Goal: Transaction & Acquisition: Subscribe to service/newsletter

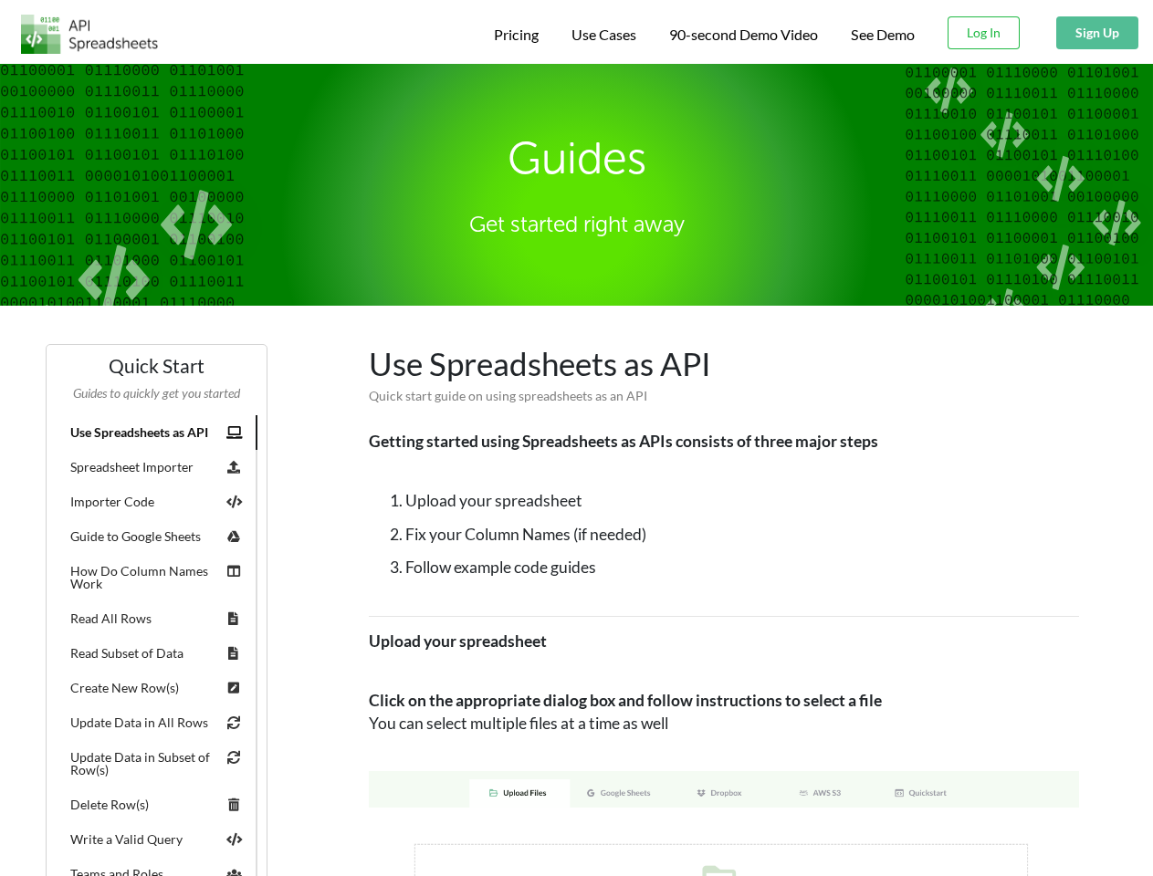
click at [513, 35] on span "Pricing" at bounding box center [516, 34] width 45 height 17
click at [601, 35] on span "Use Cases" at bounding box center [603, 34] width 65 height 17
click at [742, 35] on span "90-second Demo Video" at bounding box center [743, 34] width 149 height 15
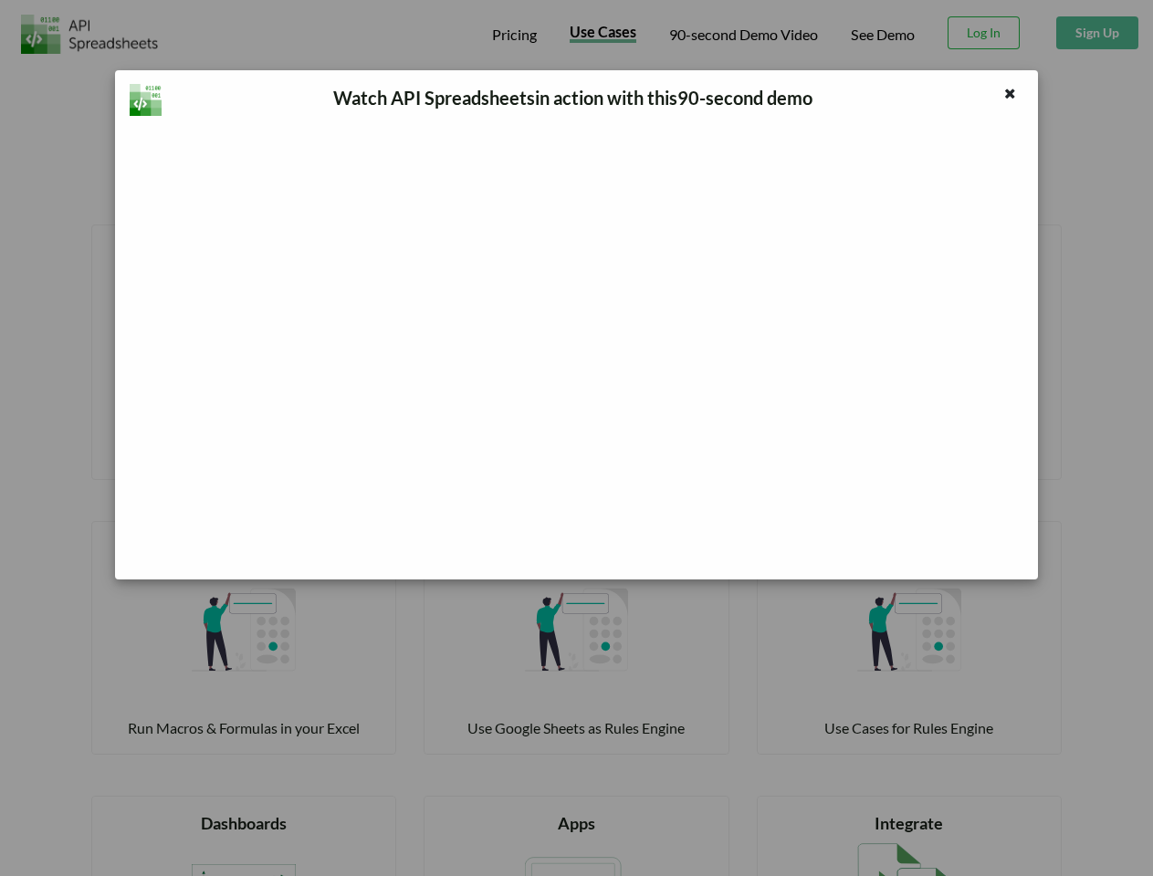
click at [984, 33] on div "Watch API Spreadsheets in action with this 90 -second demo" at bounding box center [576, 438] width 1153 height 876
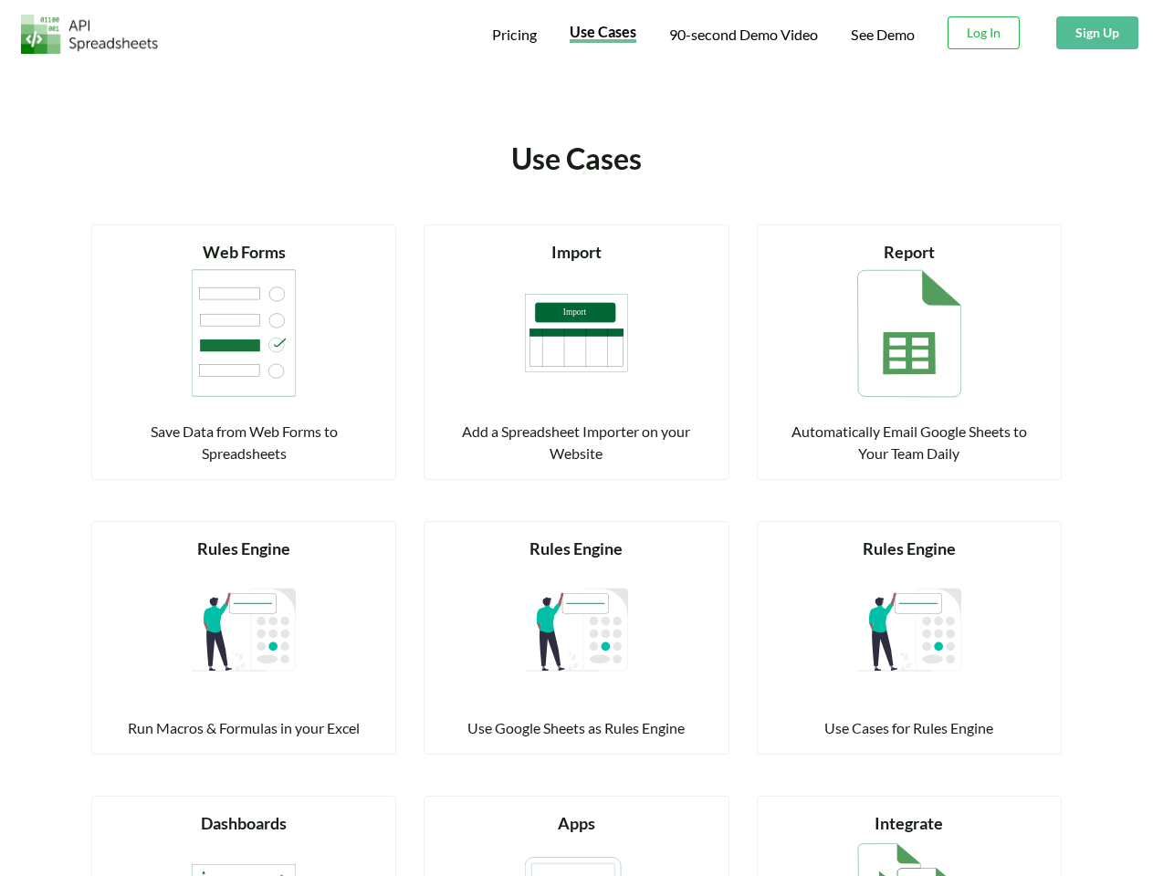
click at [1096, 33] on button "Sign Up" at bounding box center [1097, 32] width 82 height 33
click at [156, 537] on div "Rules Engine" at bounding box center [243, 549] width 259 height 25
click at [234, 537] on div "Rules Engine" at bounding box center [243, 549] width 259 height 25
click at [156, 537] on div "Rules Engine Run Macros & Formulas in your Excel" at bounding box center [243, 638] width 259 height 203
click at [234, 537] on div "Rules Engine Run Macros & Formulas in your Excel" at bounding box center [243, 638] width 259 height 203
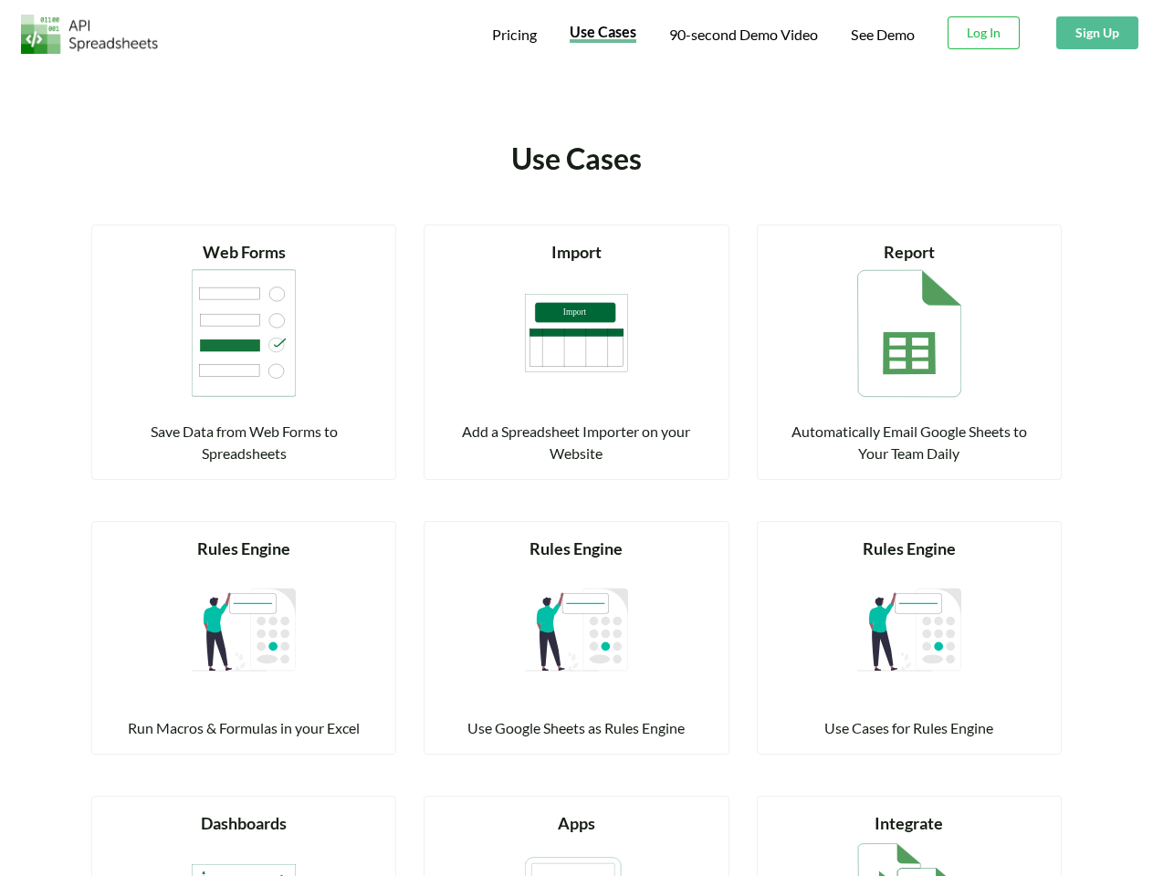
click at [156, 717] on div "Run Macros & Formulas in your Excel" at bounding box center [243, 728] width 259 height 22
